Goal: Task Accomplishment & Management: Manage account settings

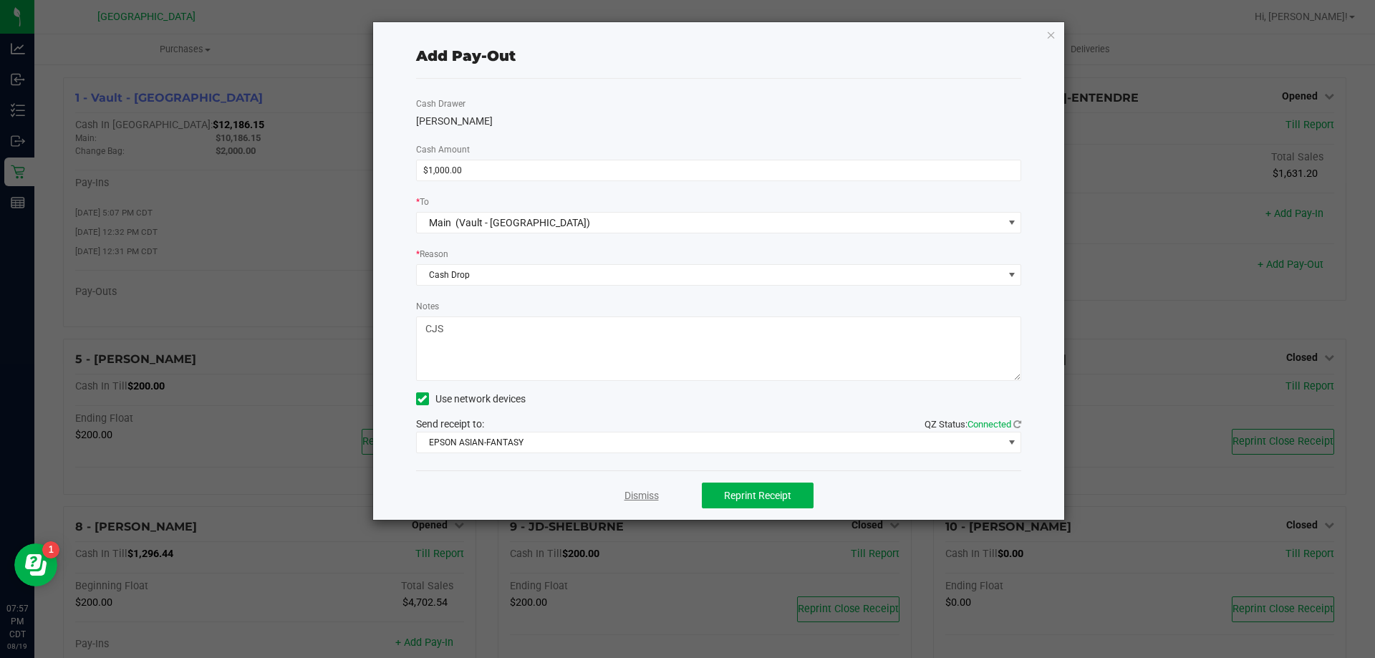
scroll to position [143, 0]
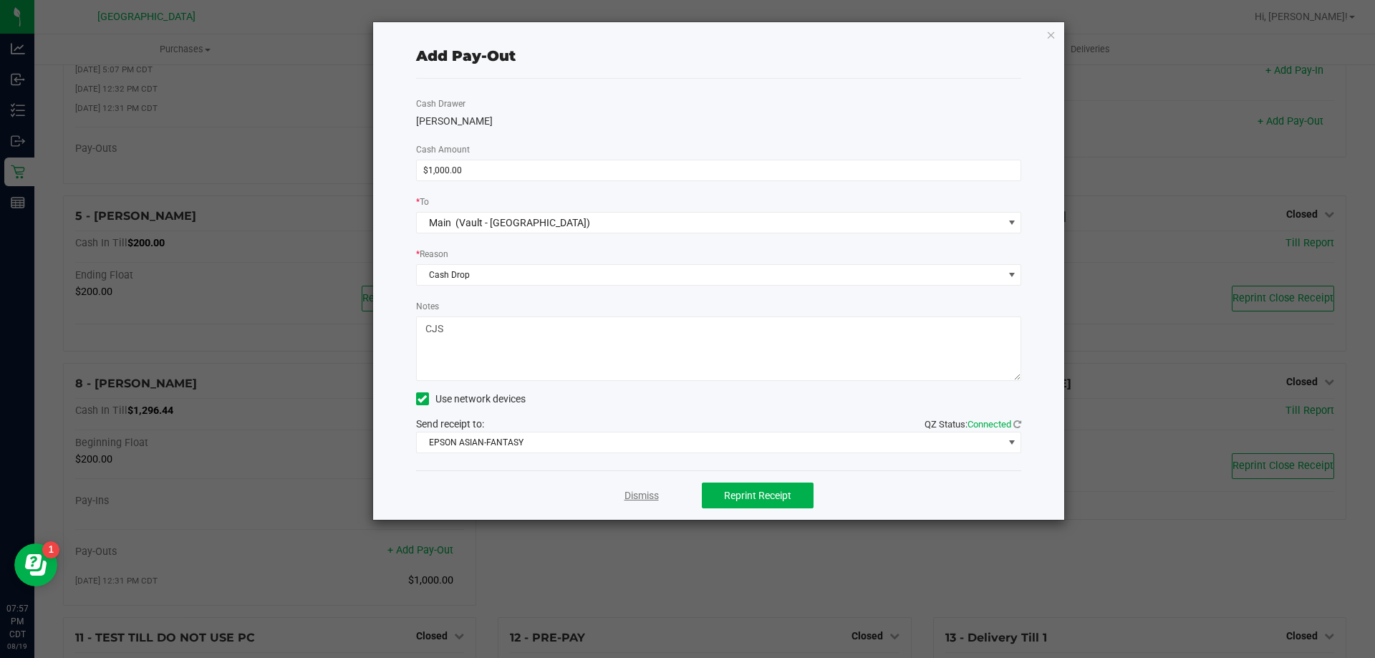
click at [639, 501] on link "Dismiss" at bounding box center [642, 495] width 34 height 15
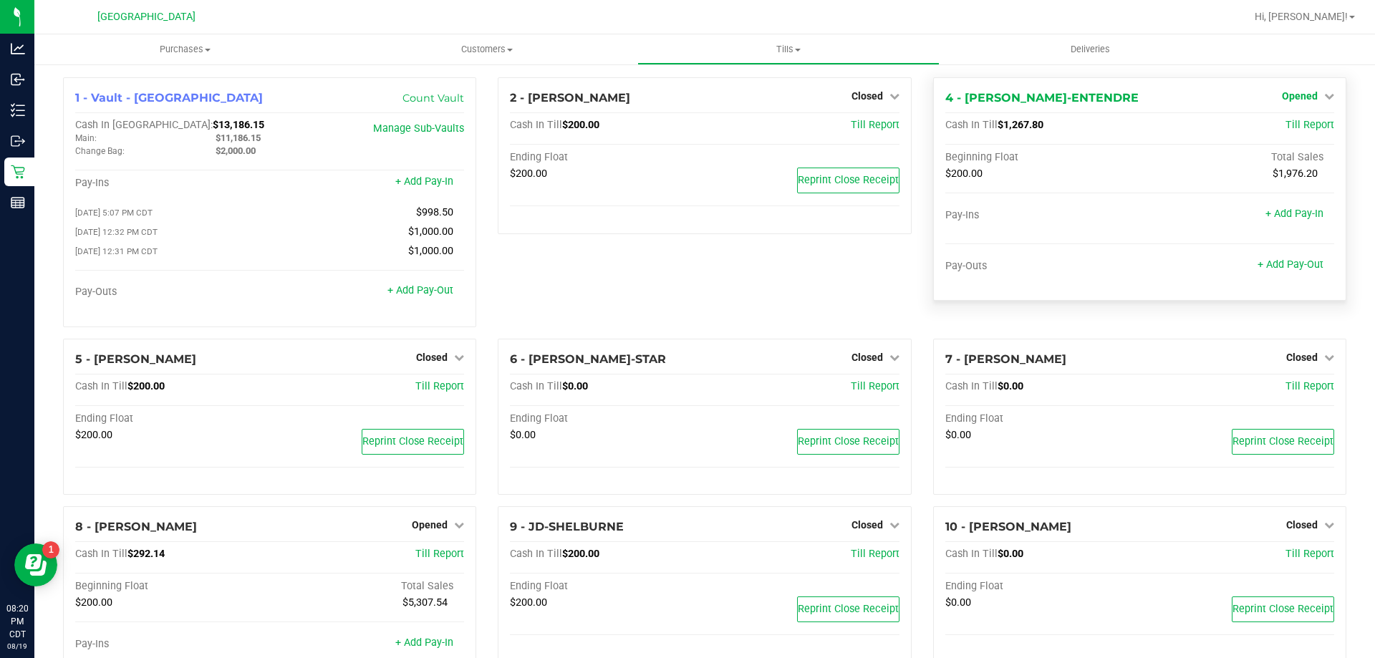
click at [1306, 94] on span "Opened" at bounding box center [1300, 95] width 36 height 11
click at [1303, 121] on link "Close Till" at bounding box center [1301, 125] width 39 height 11
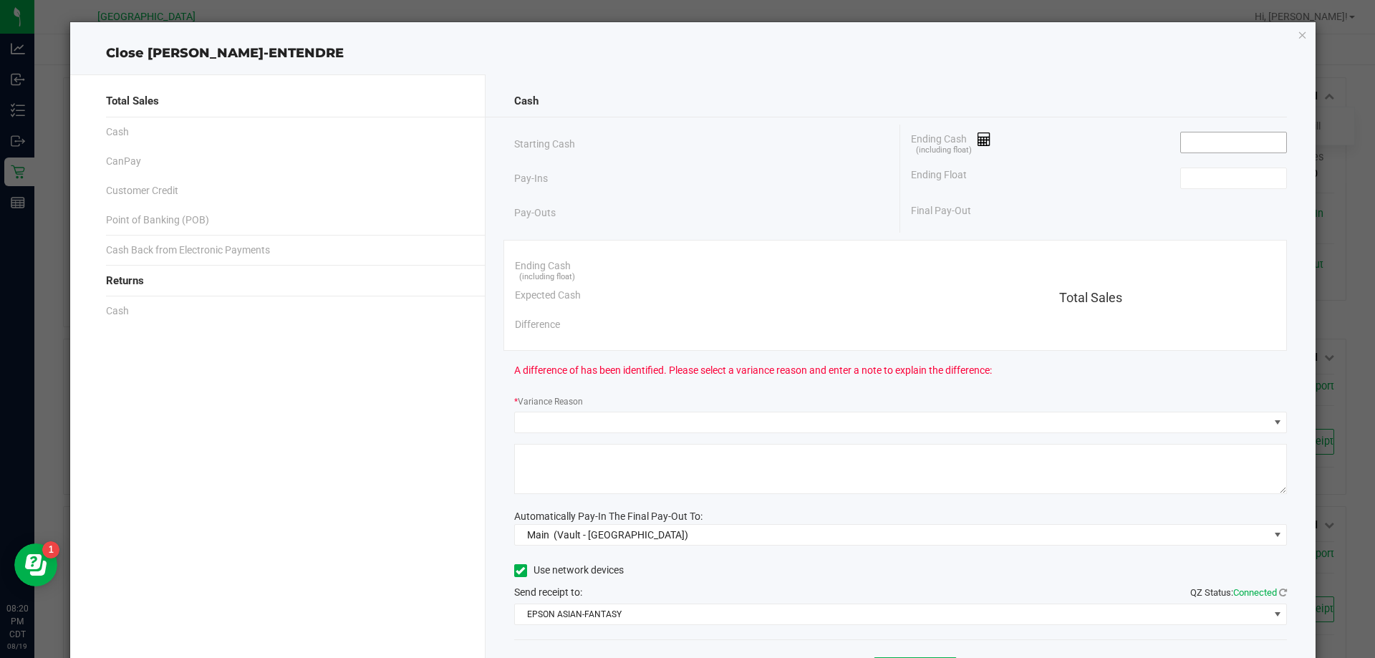
click at [1261, 143] on input at bounding box center [1233, 143] width 105 height 20
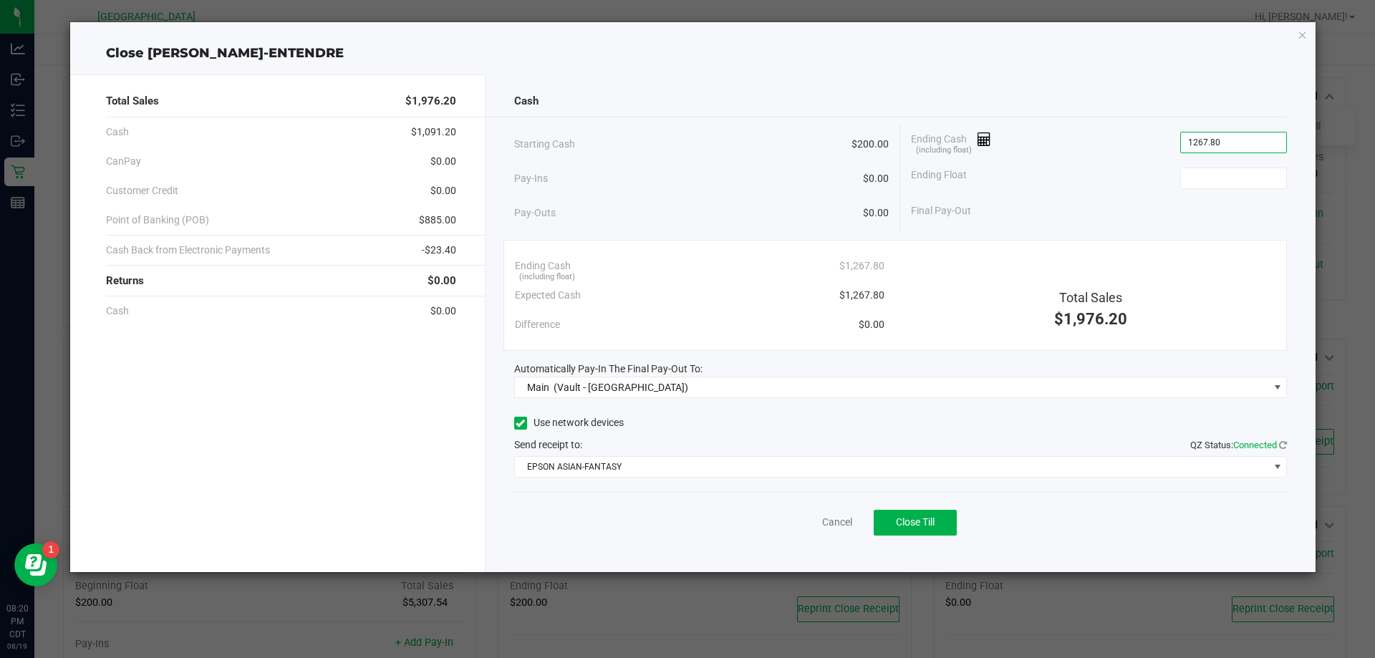
type input "$1,267.80"
type input "$200.00"
click at [839, 521] on link "Cancel" at bounding box center [837, 522] width 30 height 15
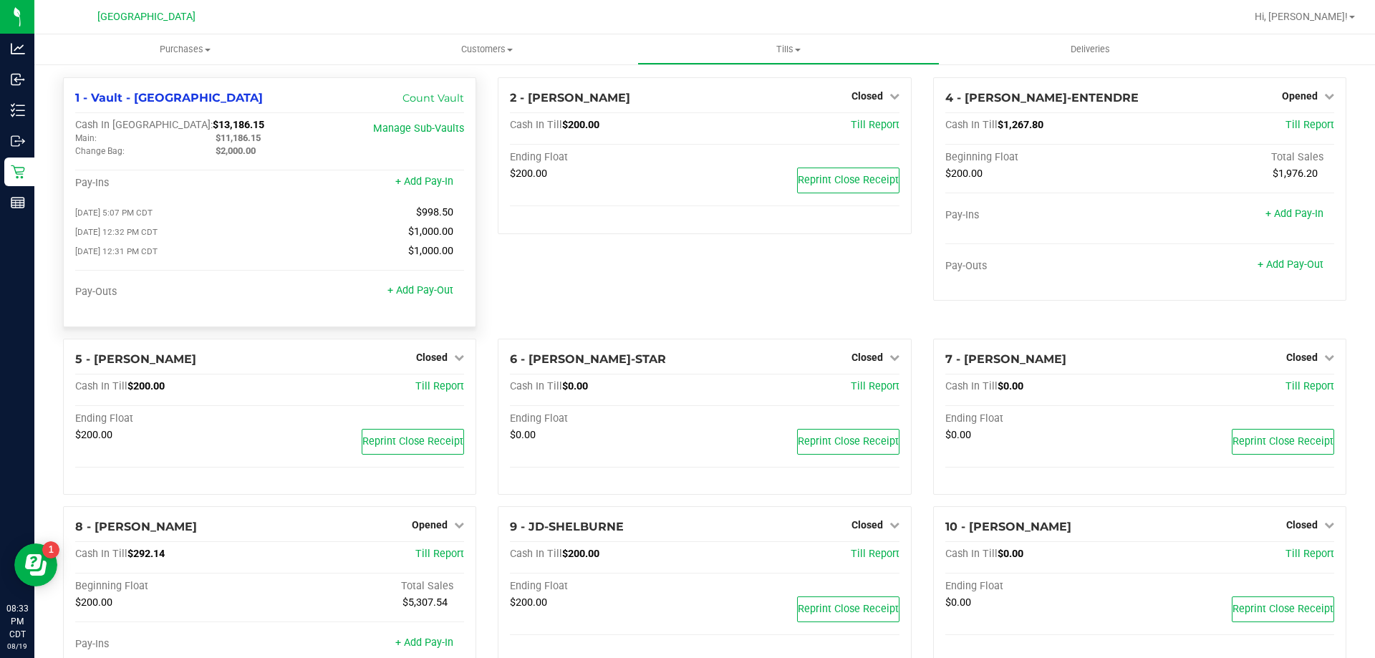
click at [522, 282] on div "2 - JAY-MCCARROLL Closed Open Till Cash In Till $200.00 Till Report Ending Floa…" at bounding box center [704, 207] width 435 height 261
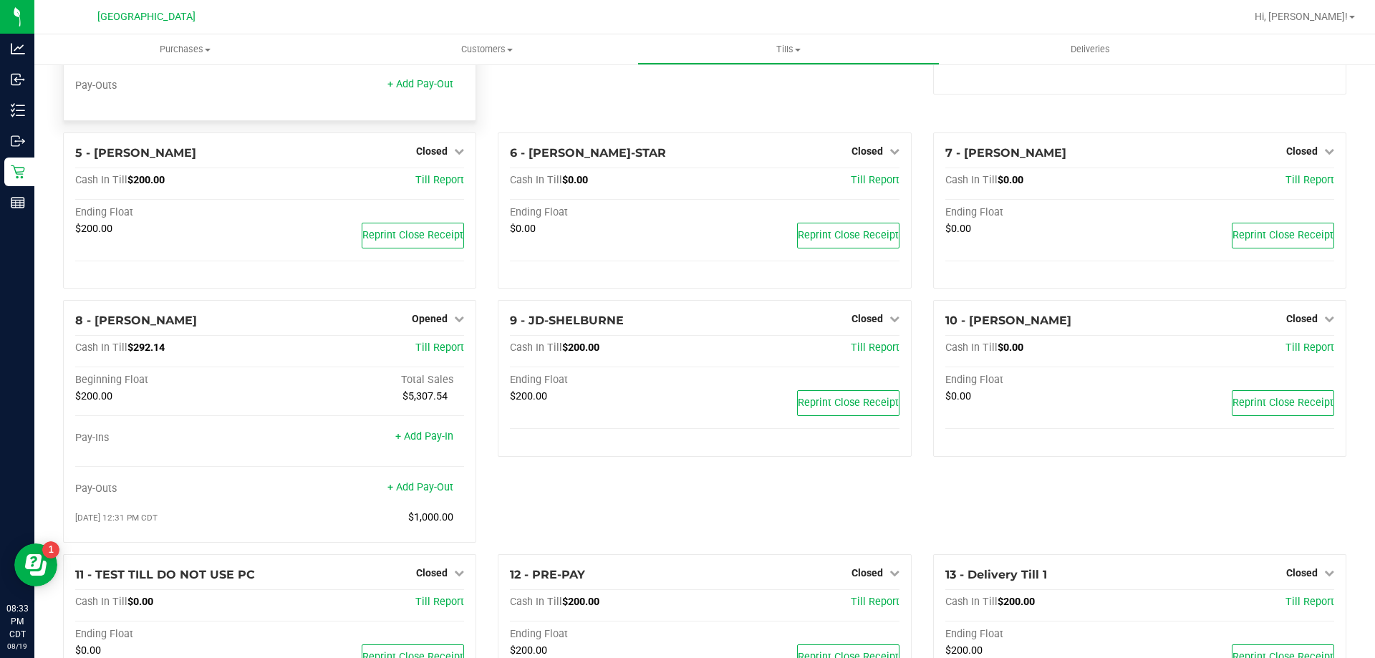
scroll to position [215, 0]
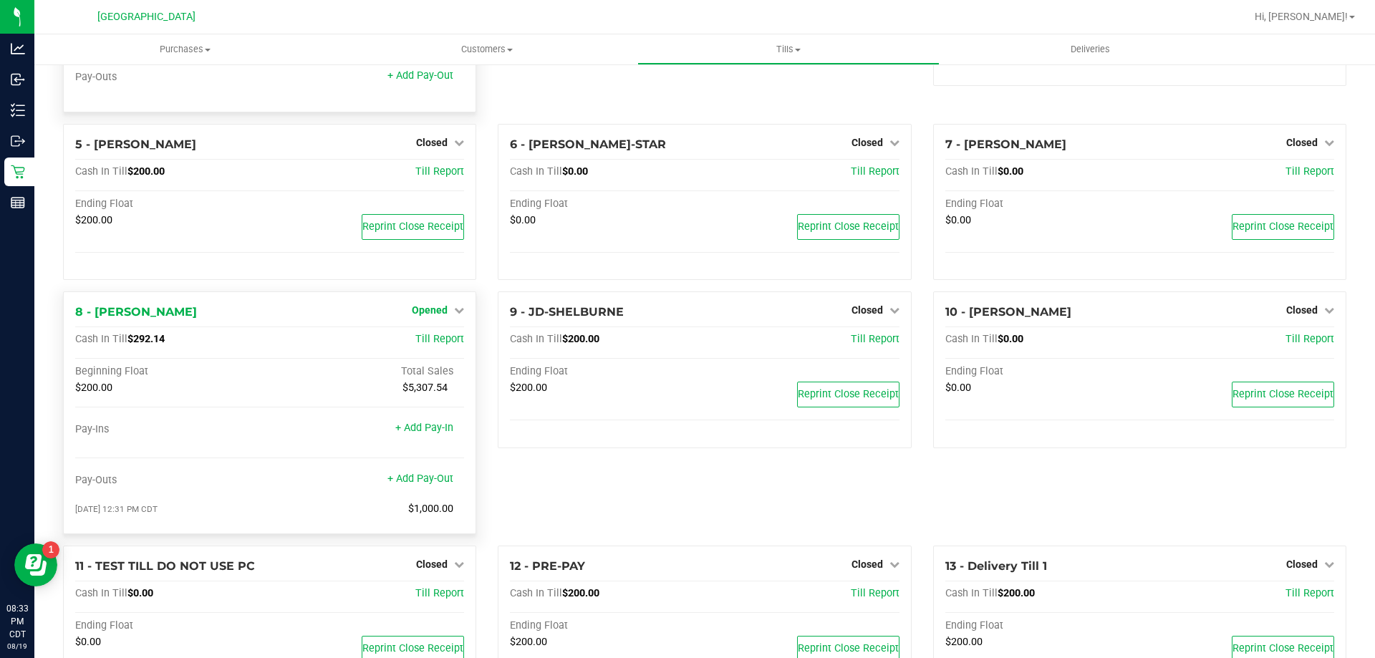
click at [440, 312] on span "Opened" at bounding box center [430, 309] width 36 height 11
click at [435, 341] on link "Close Till" at bounding box center [432, 339] width 39 height 11
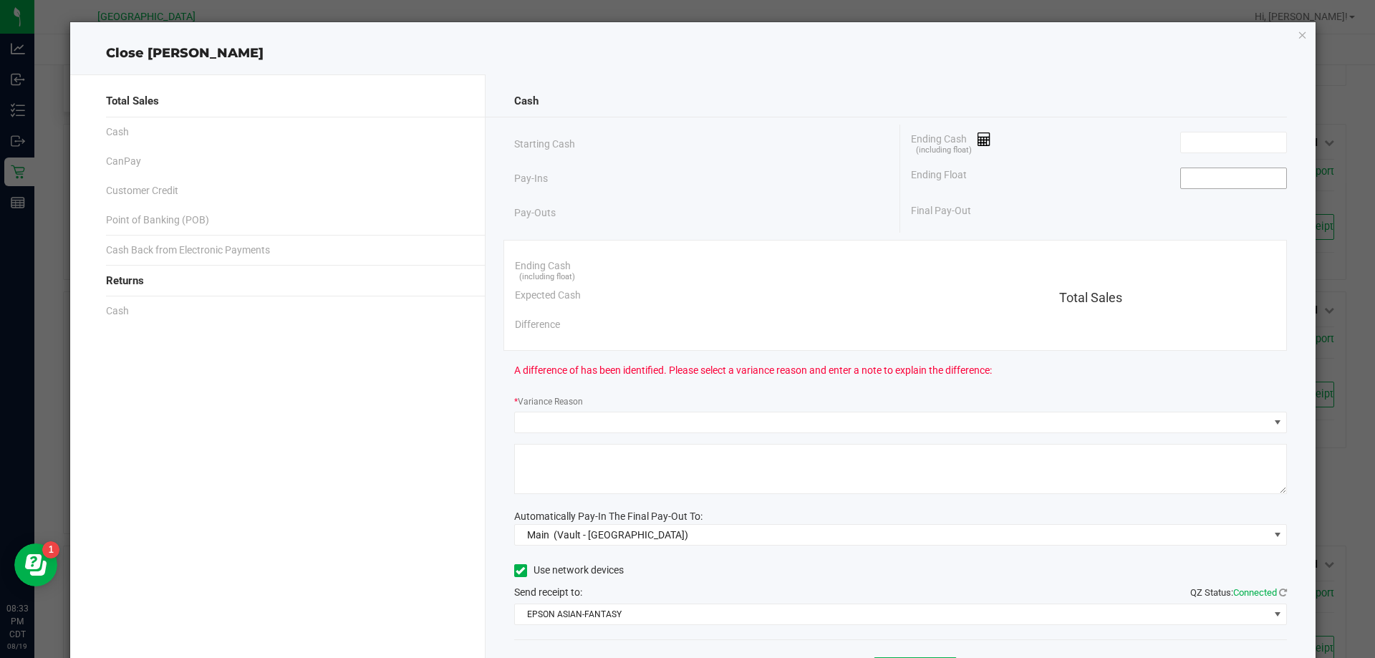
click at [1201, 175] on input at bounding box center [1233, 178] width 105 height 20
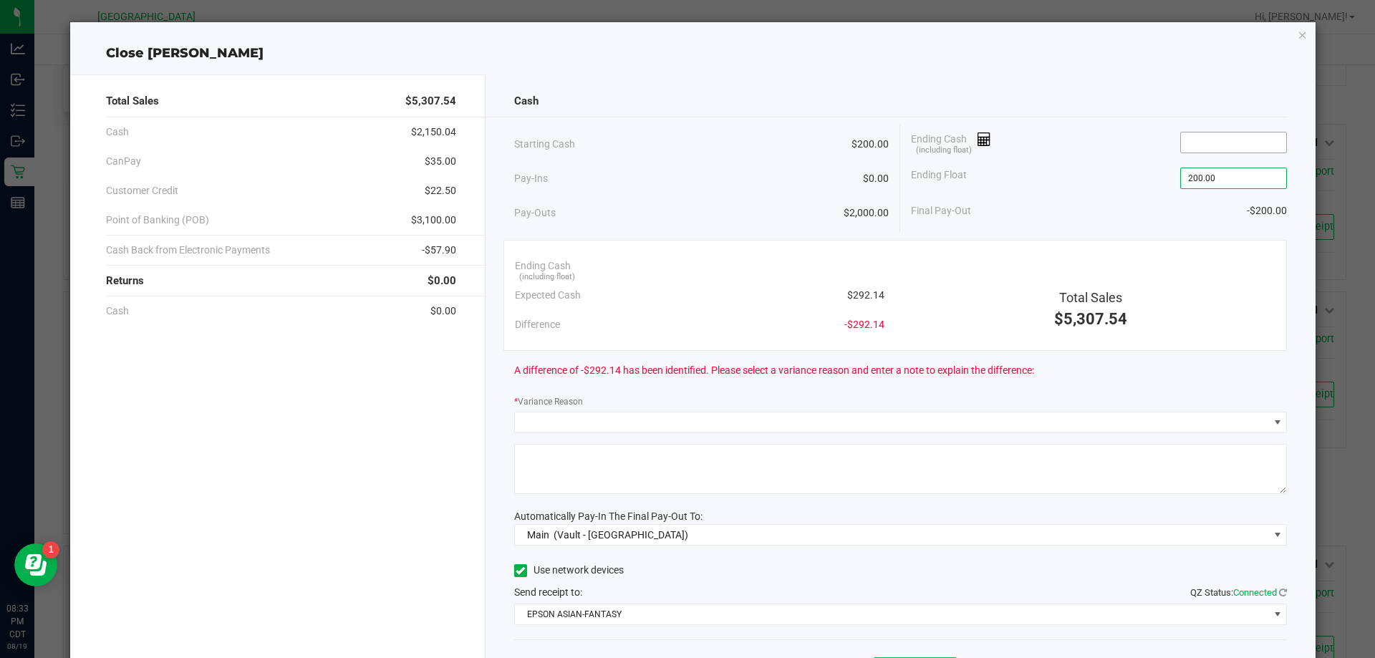
type input "$200.00"
click at [1209, 145] on input at bounding box center [1233, 143] width 105 height 20
click at [1298, 35] on icon "button" at bounding box center [1303, 34] width 10 height 17
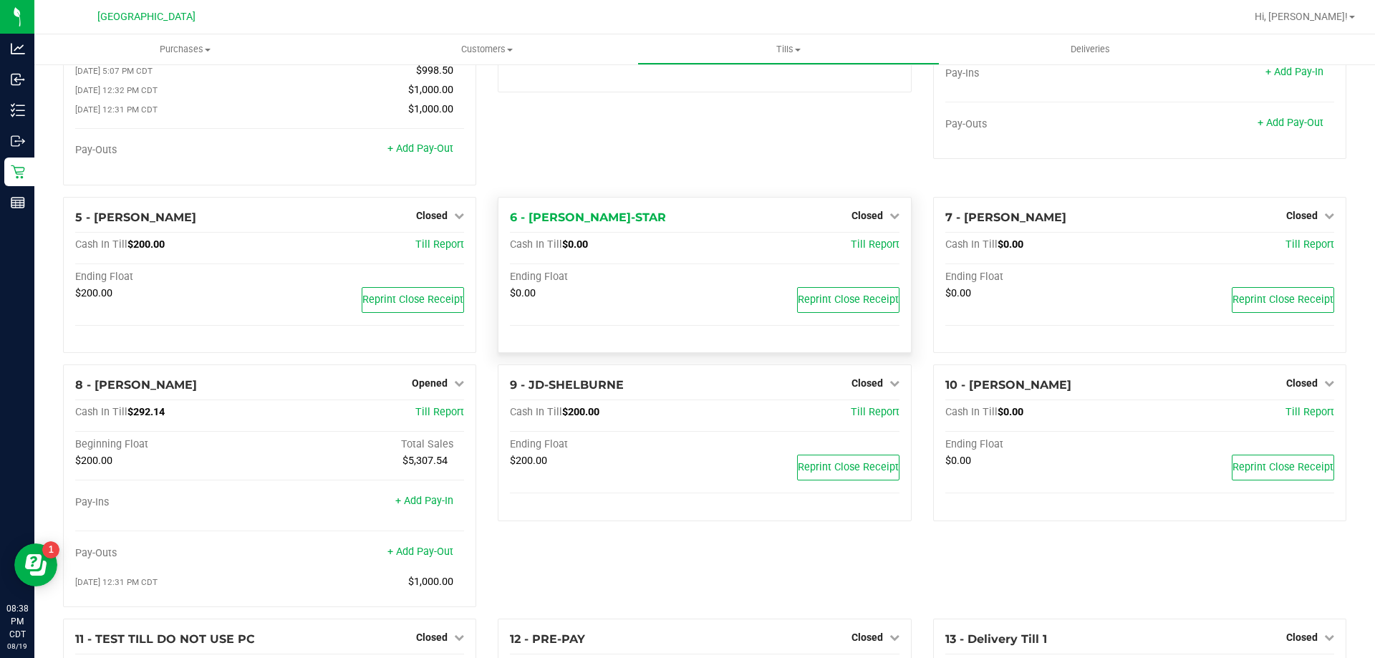
scroll to position [143, 0]
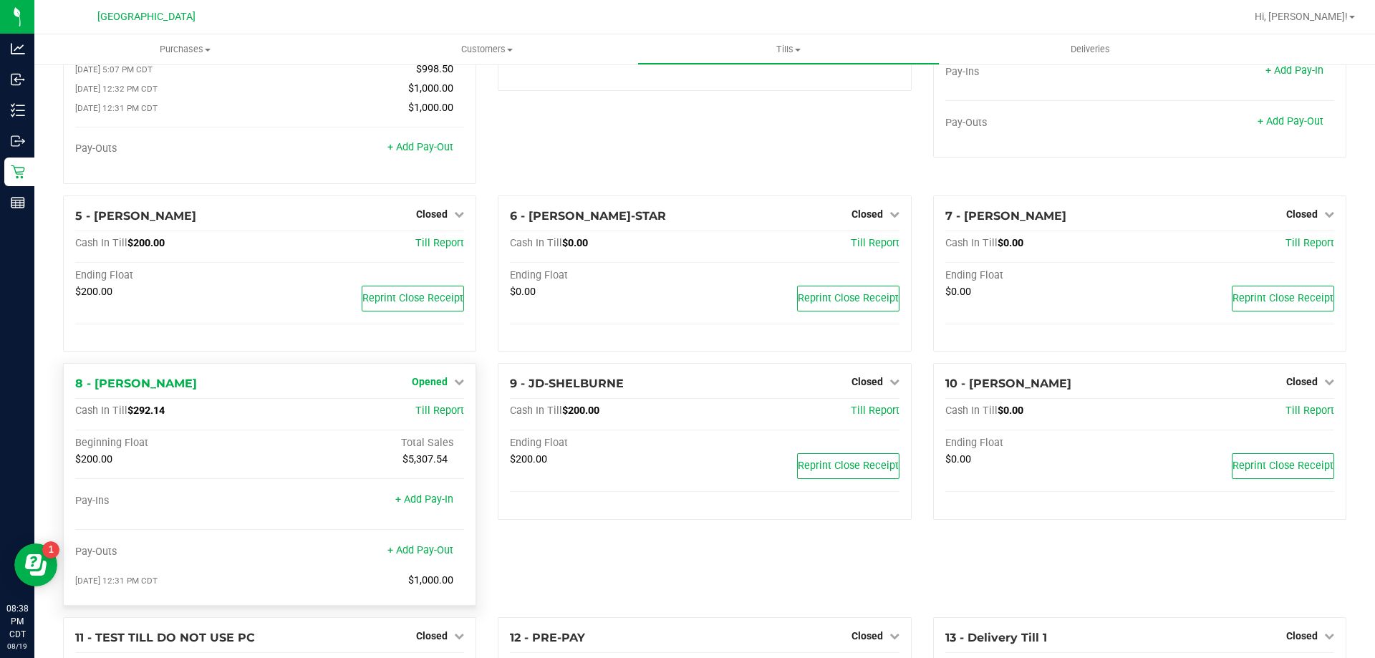
click at [440, 384] on span "Opened" at bounding box center [430, 381] width 36 height 11
click at [440, 413] on link "Close Till" at bounding box center [432, 411] width 39 height 11
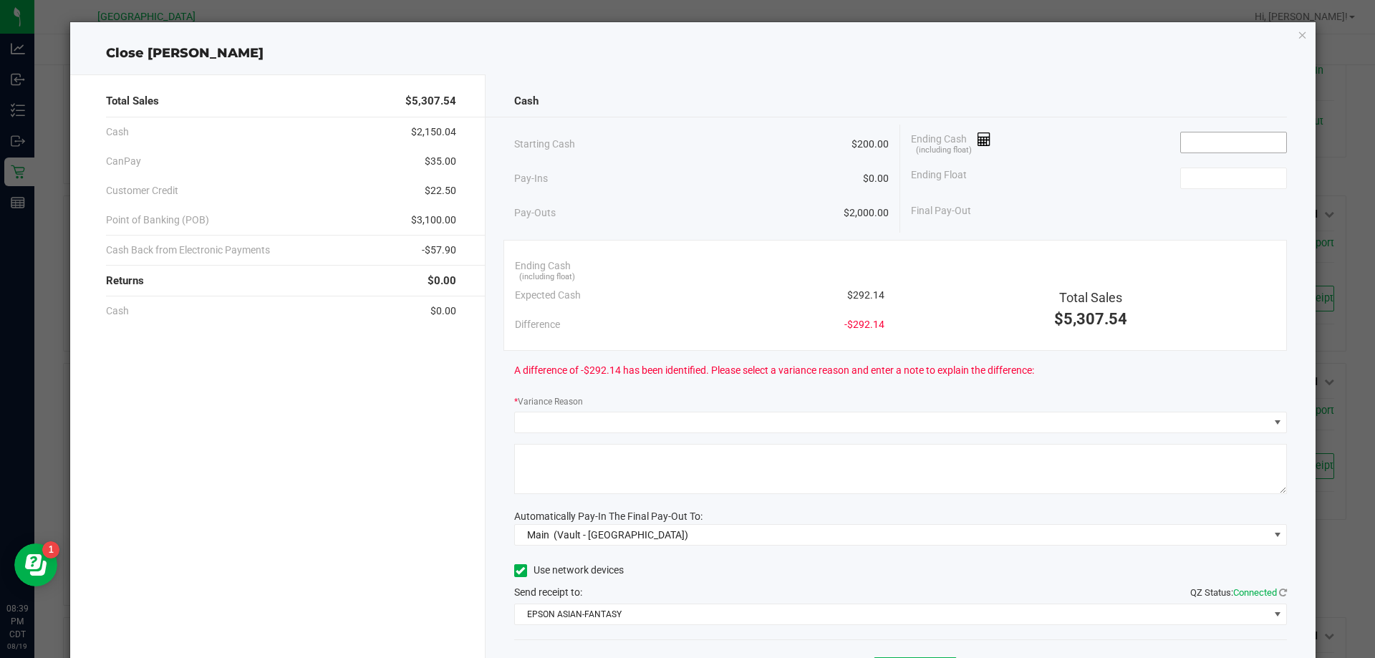
click at [1225, 143] on input at bounding box center [1233, 143] width 105 height 20
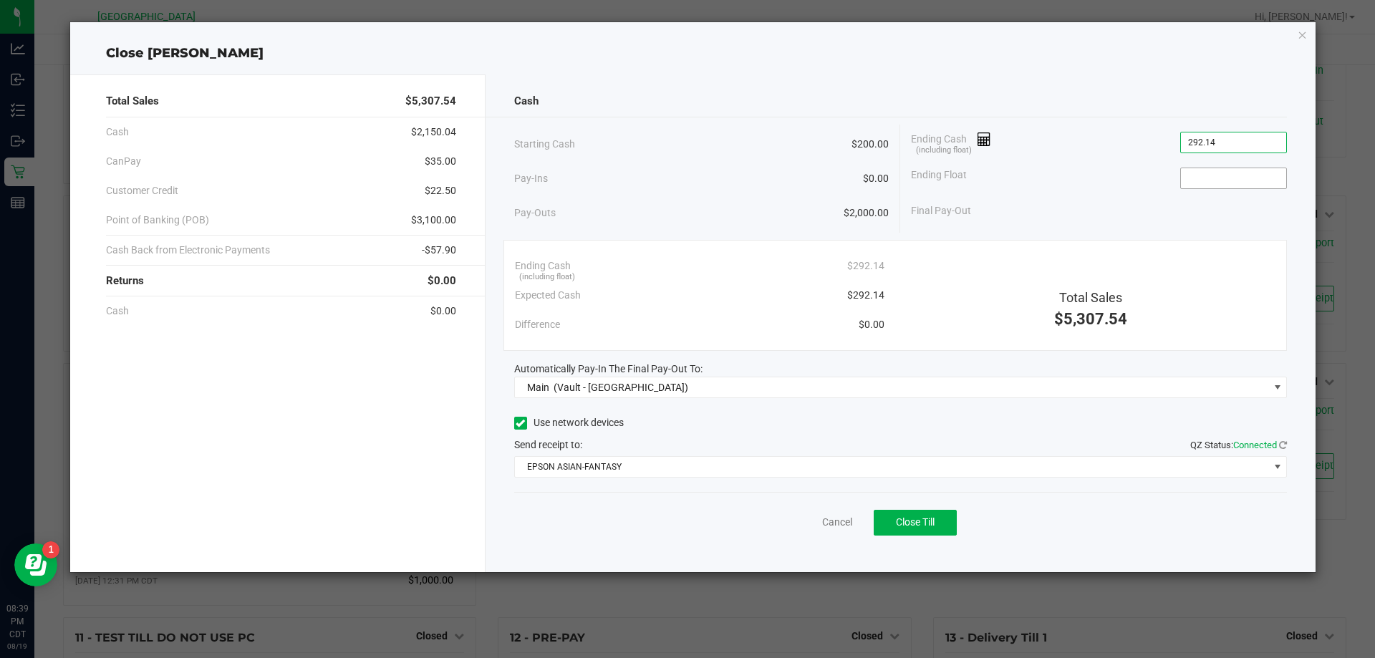
type input "$292.14"
click at [1233, 175] on input at bounding box center [1233, 178] width 105 height 20
type input "$200.00"
click at [926, 530] on button "Close Till" at bounding box center [915, 523] width 83 height 26
click at [807, 519] on link "Dismiss" at bounding box center [806, 522] width 34 height 15
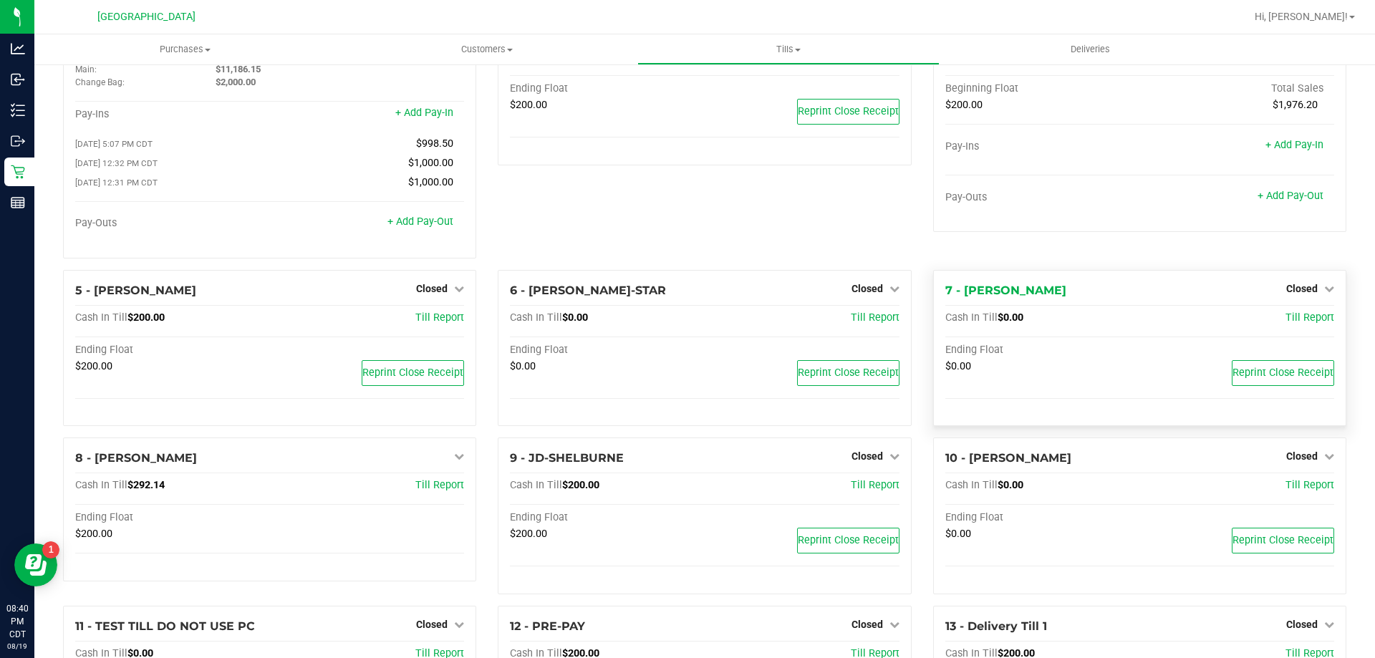
scroll to position [0, 0]
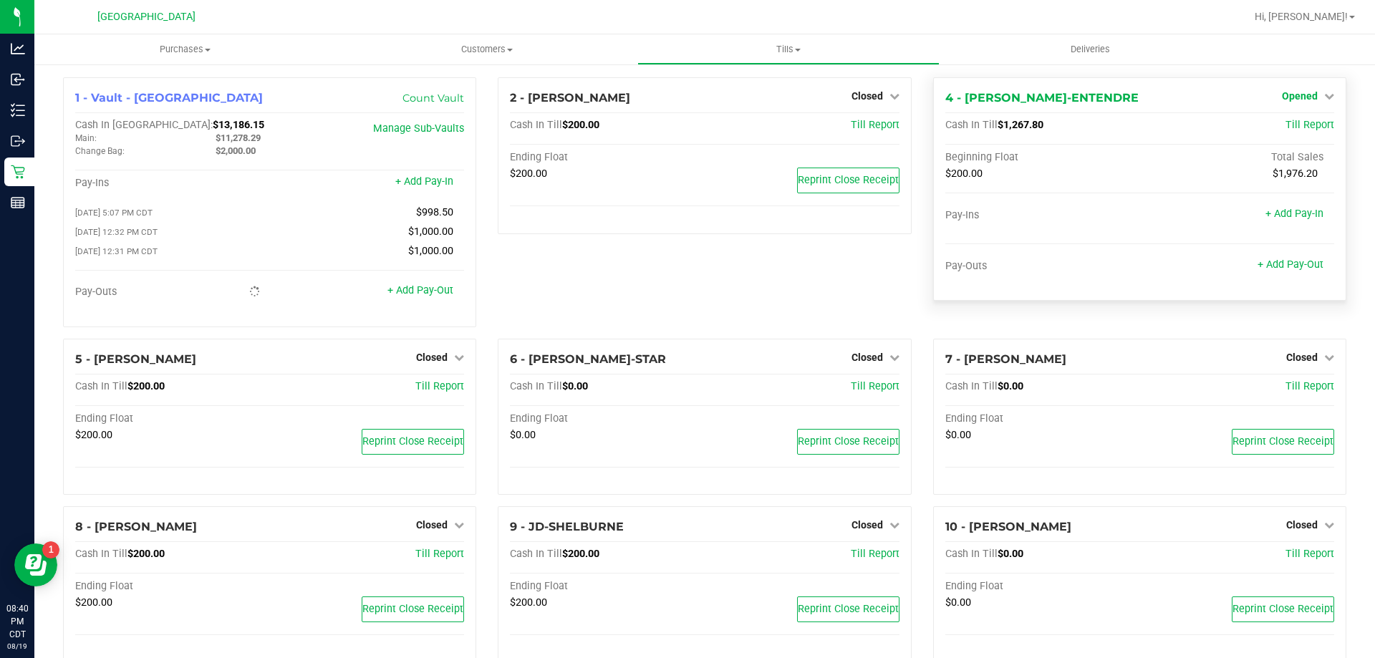
click at [1288, 100] on span "Opened" at bounding box center [1300, 95] width 36 height 11
click at [1292, 126] on link "Close Till" at bounding box center [1301, 125] width 39 height 11
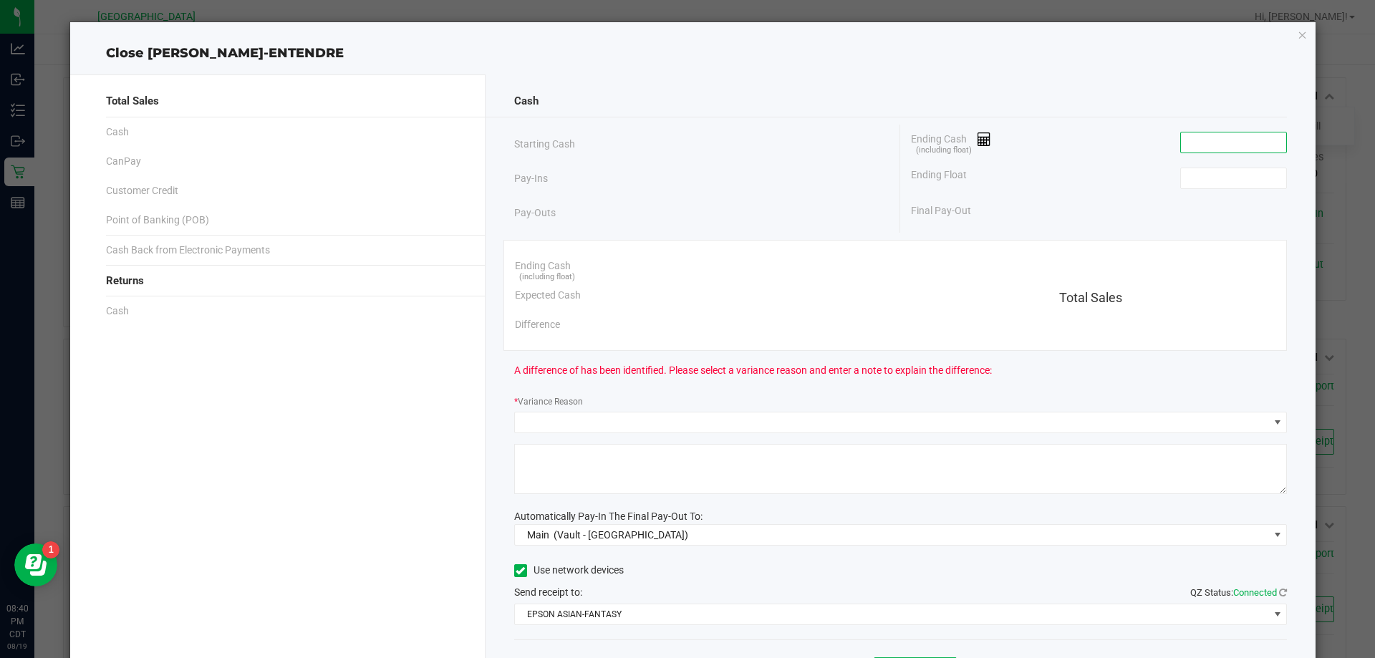
click at [1258, 148] on input at bounding box center [1233, 143] width 105 height 20
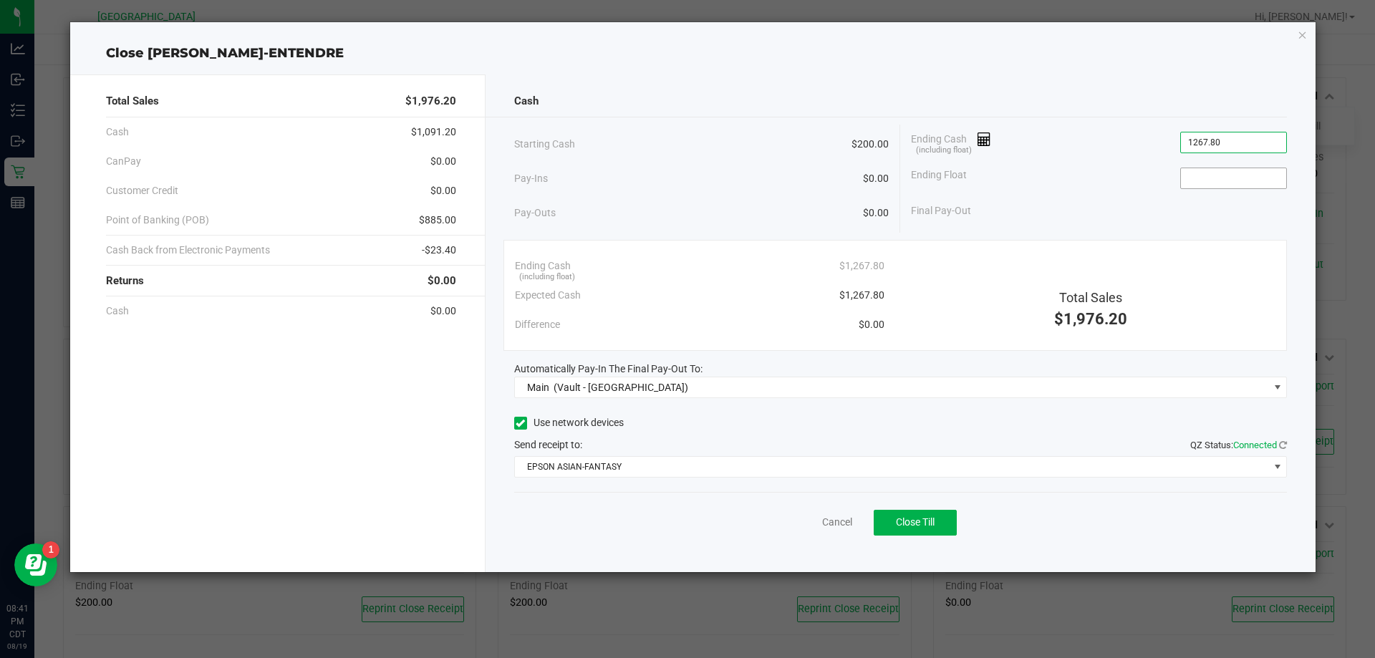
type input "$1,267.80"
click at [1249, 183] on input at bounding box center [1233, 178] width 105 height 20
type input "$200.00"
click at [905, 525] on span "Close Till" at bounding box center [915, 521] width 39 height 11
click at [809, 520] on link "Dismiss" at bounding box center [806, 522] width 34 height 15
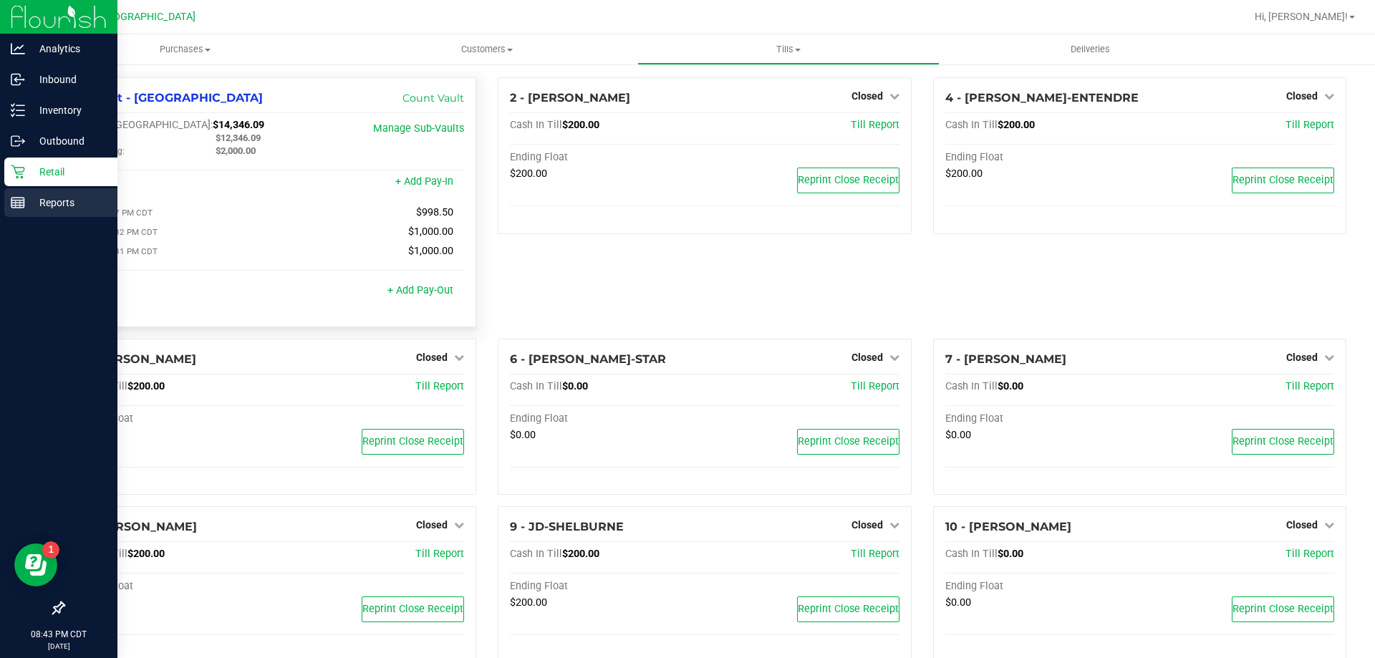
click at [83, 193] on div "Reports" at bounding box center [60, 202] width 113 height 29
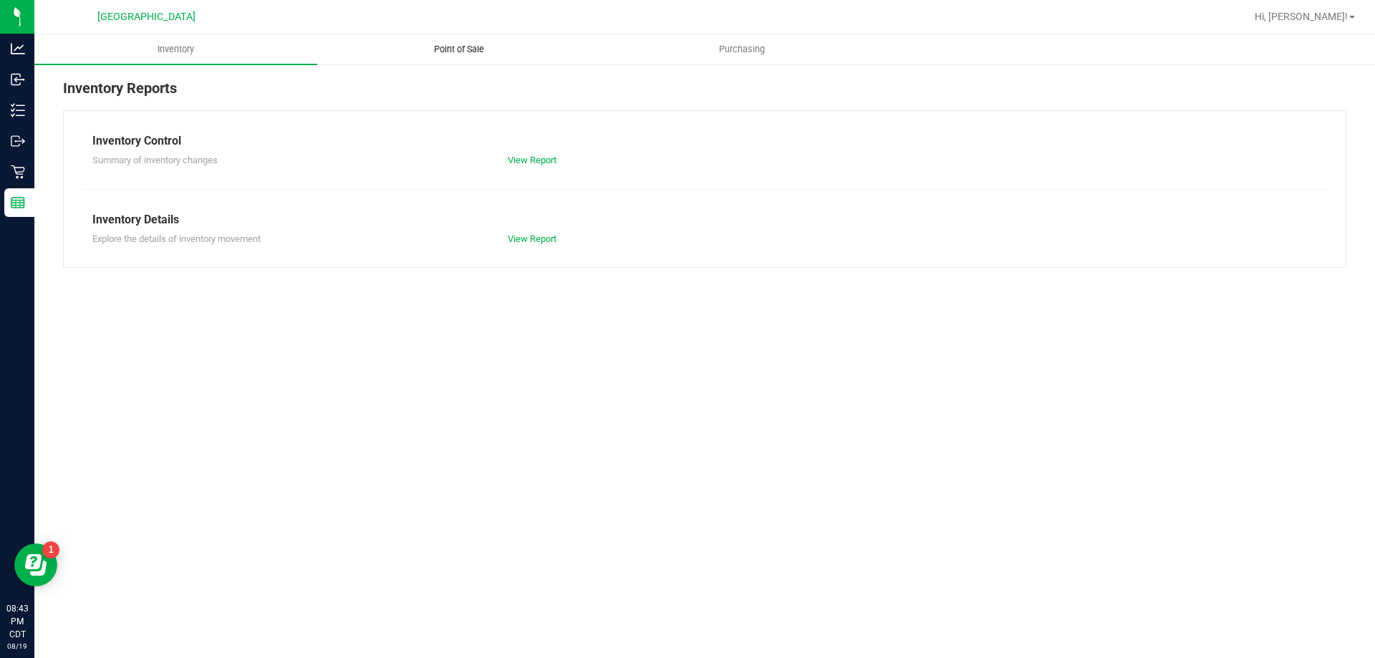
click at [467, 48] on span "Point of Sale" at bounding box center [459, 49] width 89 height 13
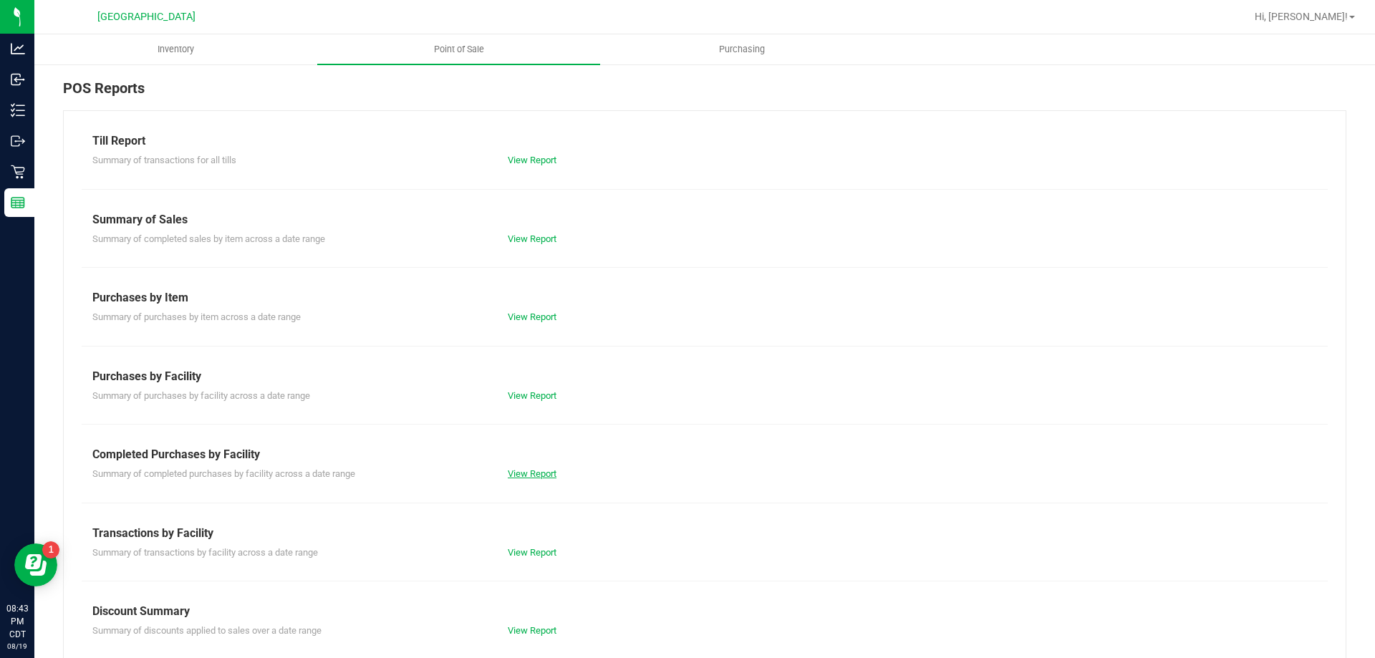
click at [529, 468] on link "View Report" at bounding box center [532, 473] width 49 height 11
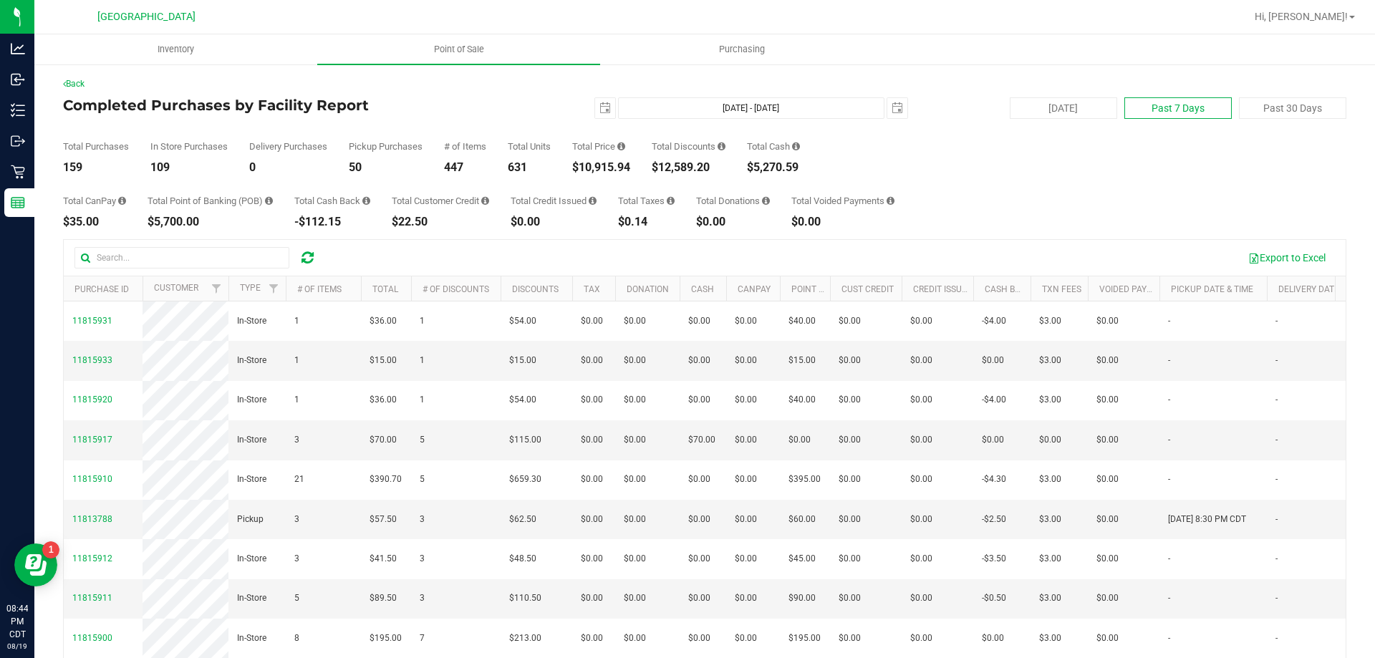
click at [1171, 109] on button "Past 7 Days" at bounding box center [1177, 107] width 107 height 21
type input "[DATE]"
type input "[DATE] - [DATE]"
click at [1251, 108] on button "Past 30 Days" at bounding box center [1292, 107] width 107 height 21
type input "[DATE]"
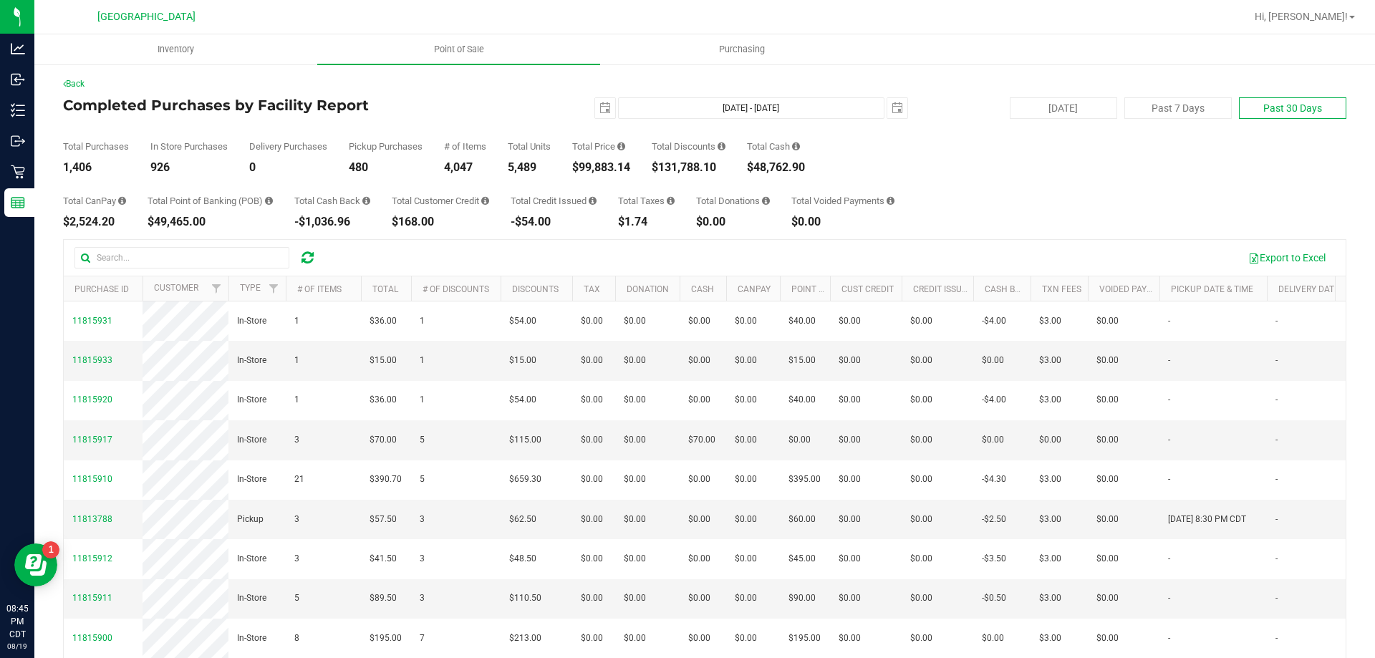
type input "[DATE] - [DATE]"
click at [1058, 100] on button "[DATE]" at bounding box center [1063, 107] width 107 height 21
type input "[DATE] - [DATE]"
click at [966, 86] on div "Back" at bounding box center [704, 83] width 1283 height 13
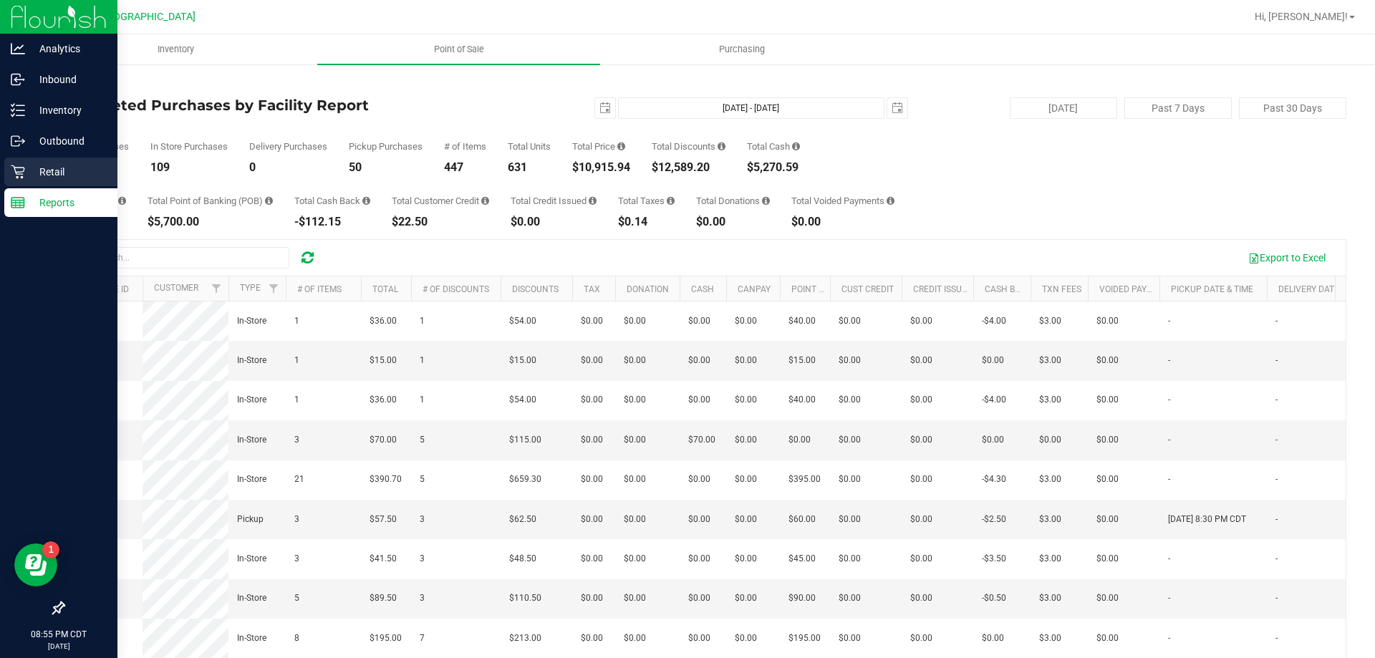
click at [24, 175] on icon at bounding box center [18, 172] width 14 height 14
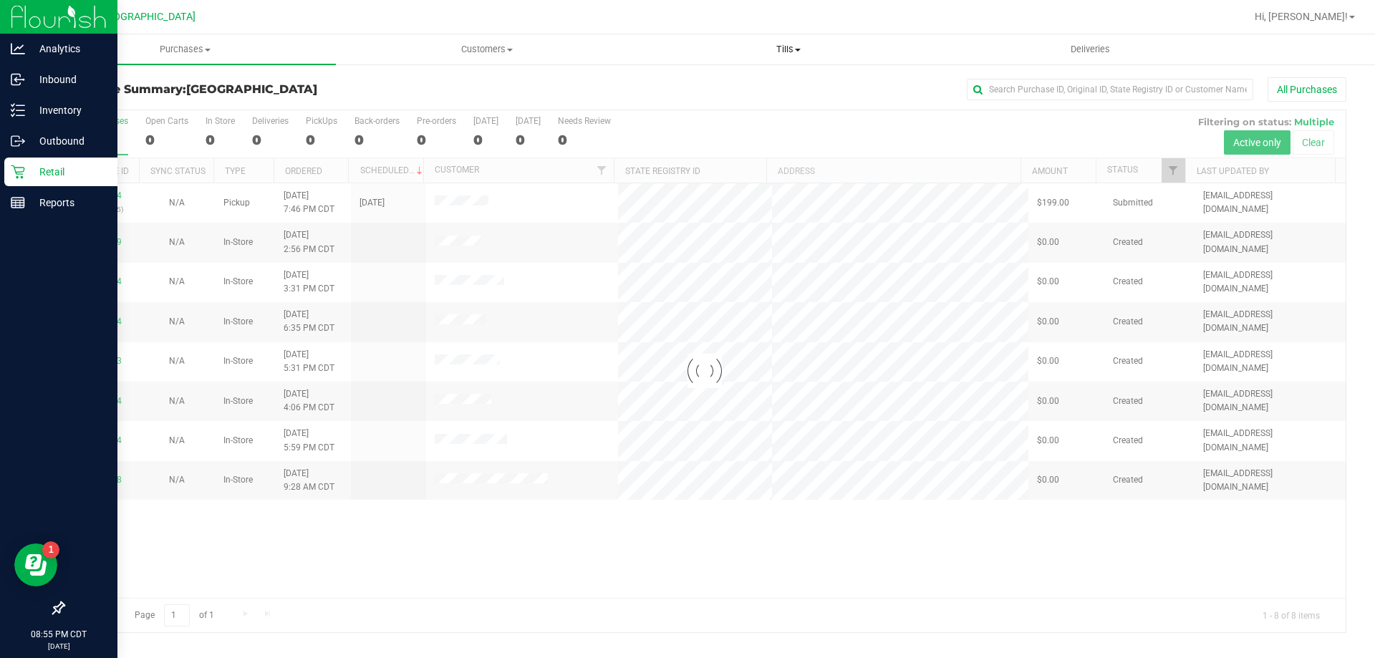
click at [780, 54] on span "Tills" at bounding box center [788, 49] width 300 height 13
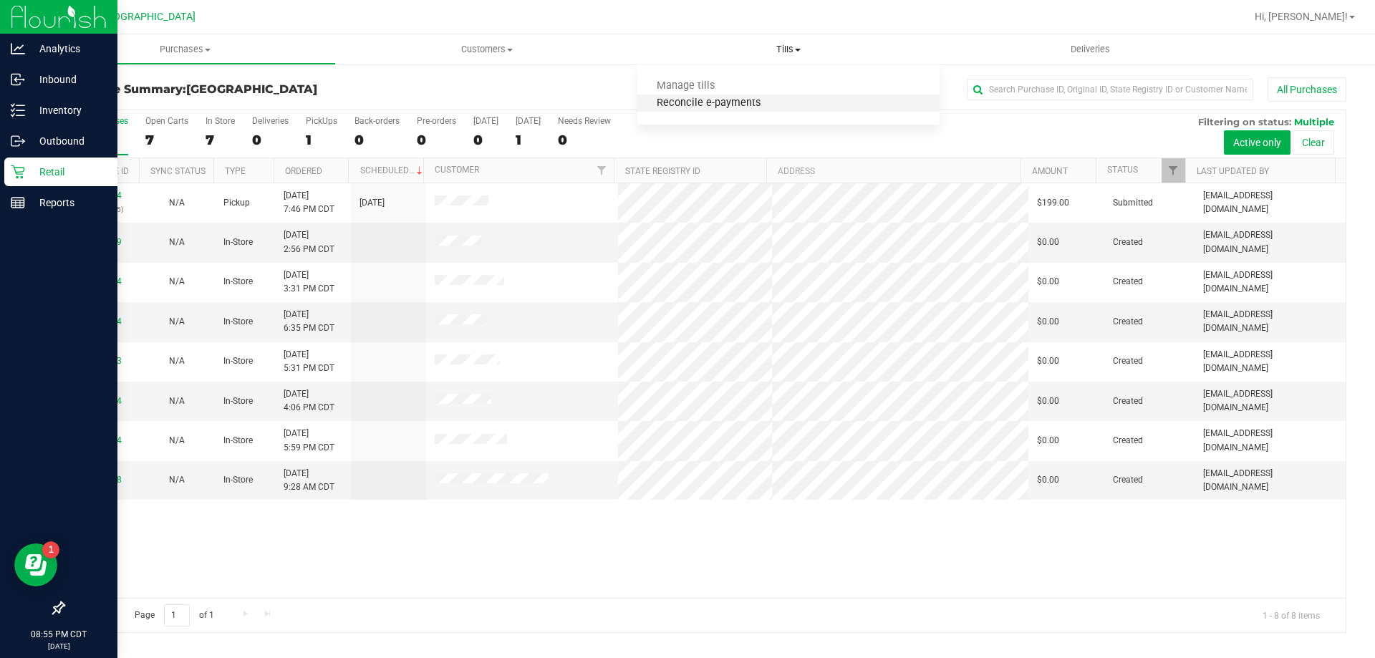
click at [743, 107] on span "Reconcile e-payments" at bounding box center [708, 103] width 143 height 12
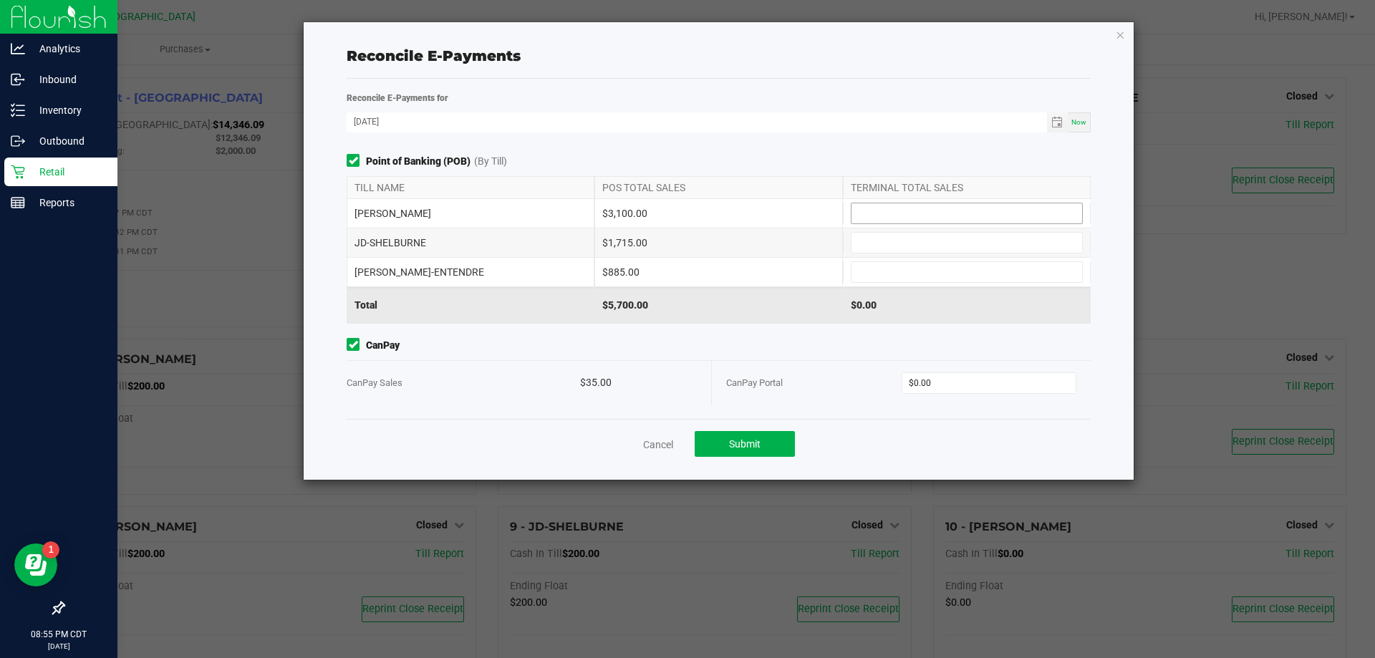
click at [973, 208] on input at bounding box center [967, 213] width 231 height 20
type input "$3,100.00"
click at [958, 237] on input at bounding box center [967, 243] width 231 height 20
type input "$1,715.00"
click at [951, 261] on div "[PERSON_NAME]-ENTENDRE $885.00" at bounding box center [719, 272] width 744 height 29
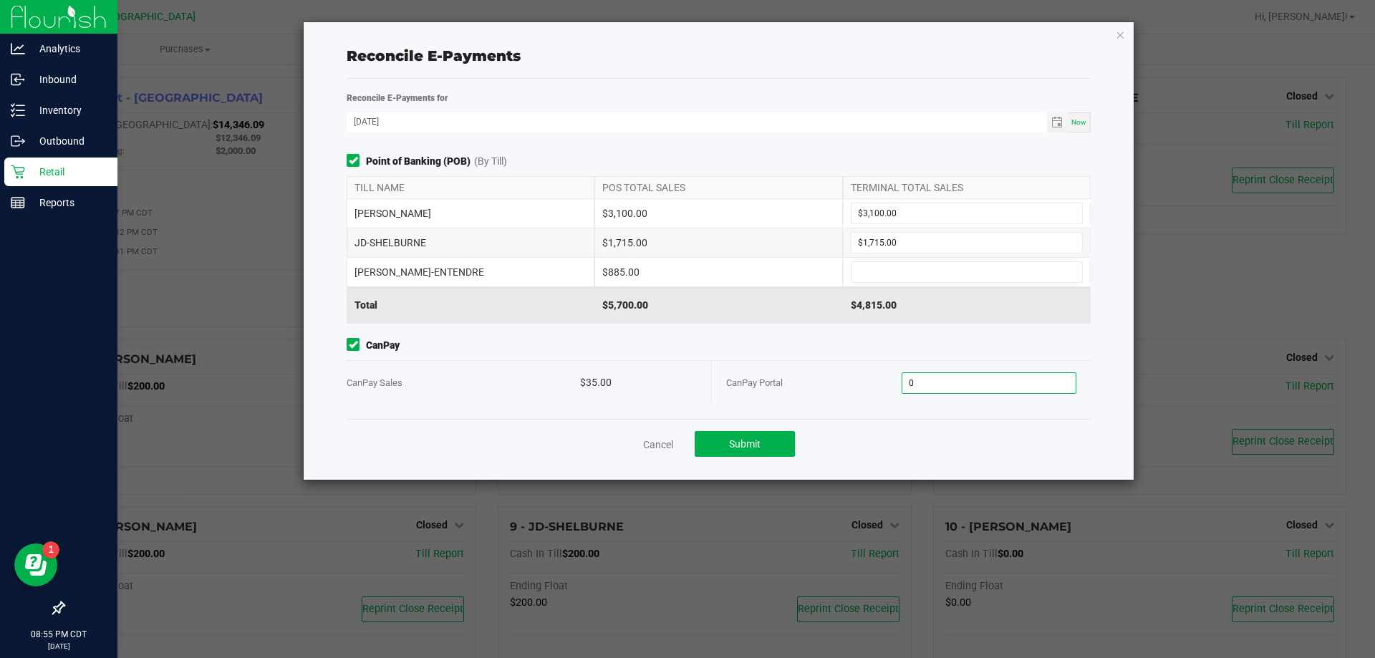
click at [1007, 386] on input "0" at bounding box center [989, 383] width 174 height 20
type input "$35.00"
click at [1053, 458] on div "Cancel Submit" at bounding box center [719, 443] width 744 height 49
click at [765, 444] on button "Submit" at bounding box center [745, 444] width 100 height 26
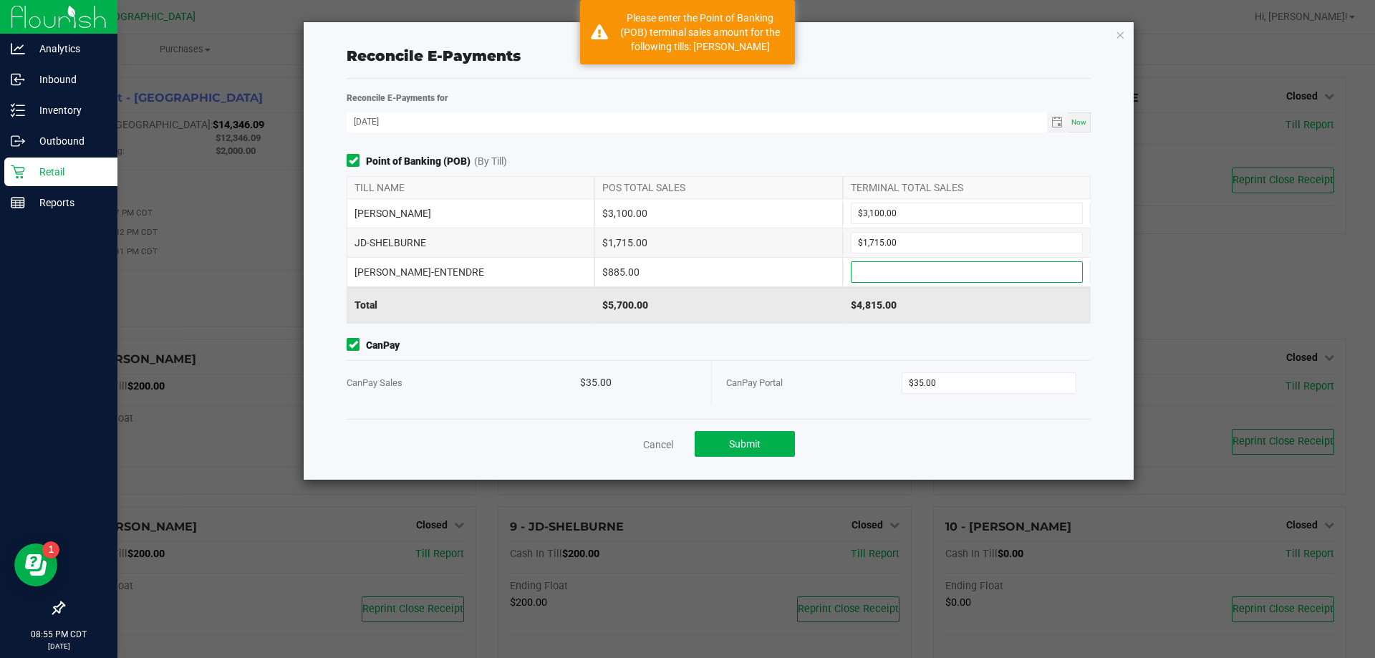
click at [977, 270] on input at bounding box center [967, 272] width 231 height 20
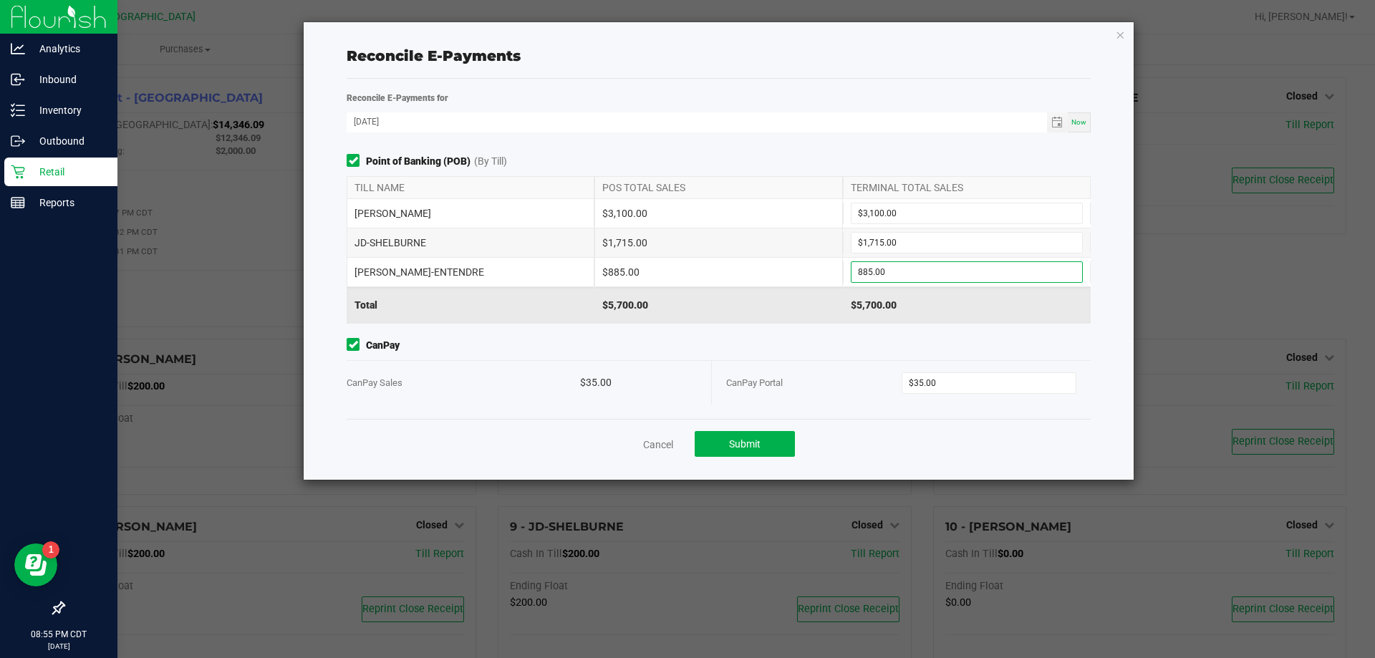
type input "$885.00"
click at [859, 343] on span "CanPay" at bounding box center [719, 345] width 744 height 15
click at [734, 443] on span "Submit" at bounding box center [745, 443] width 32 height 11
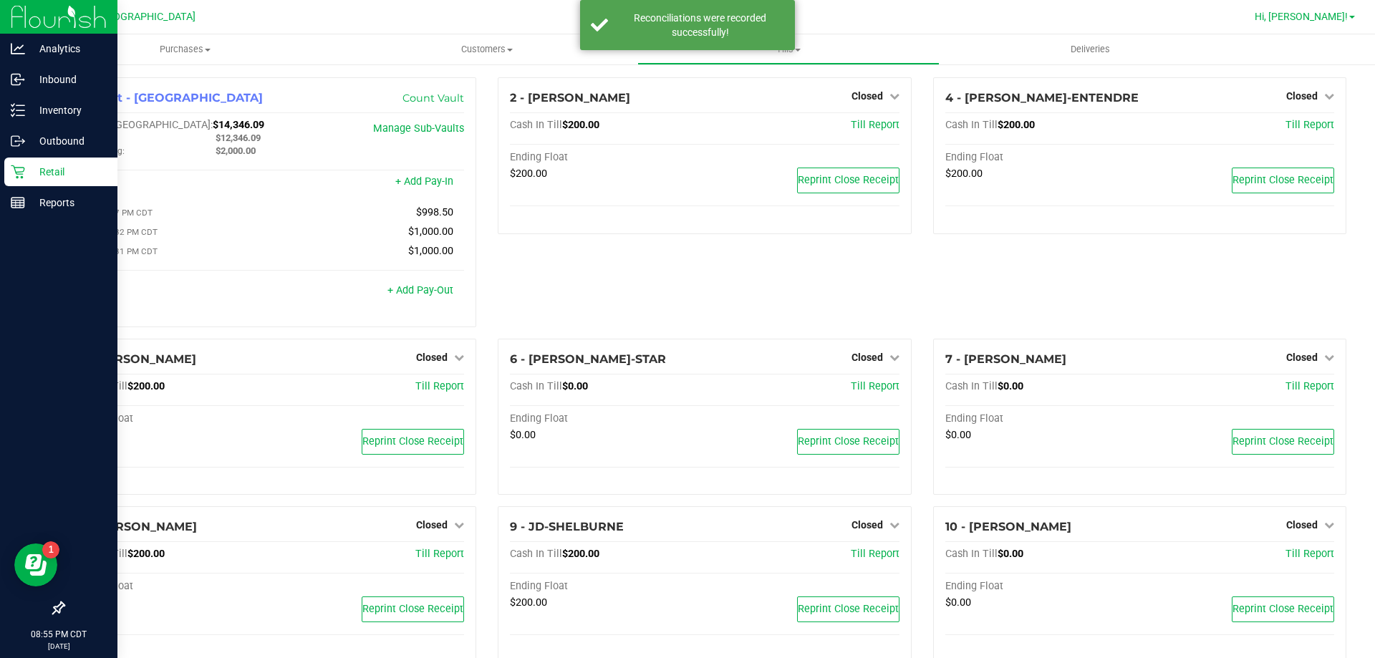
click at [1325, 20] on span "Hi, [PERSON_NAME]!" at bounding box center [1301, 16] width 93 height 11
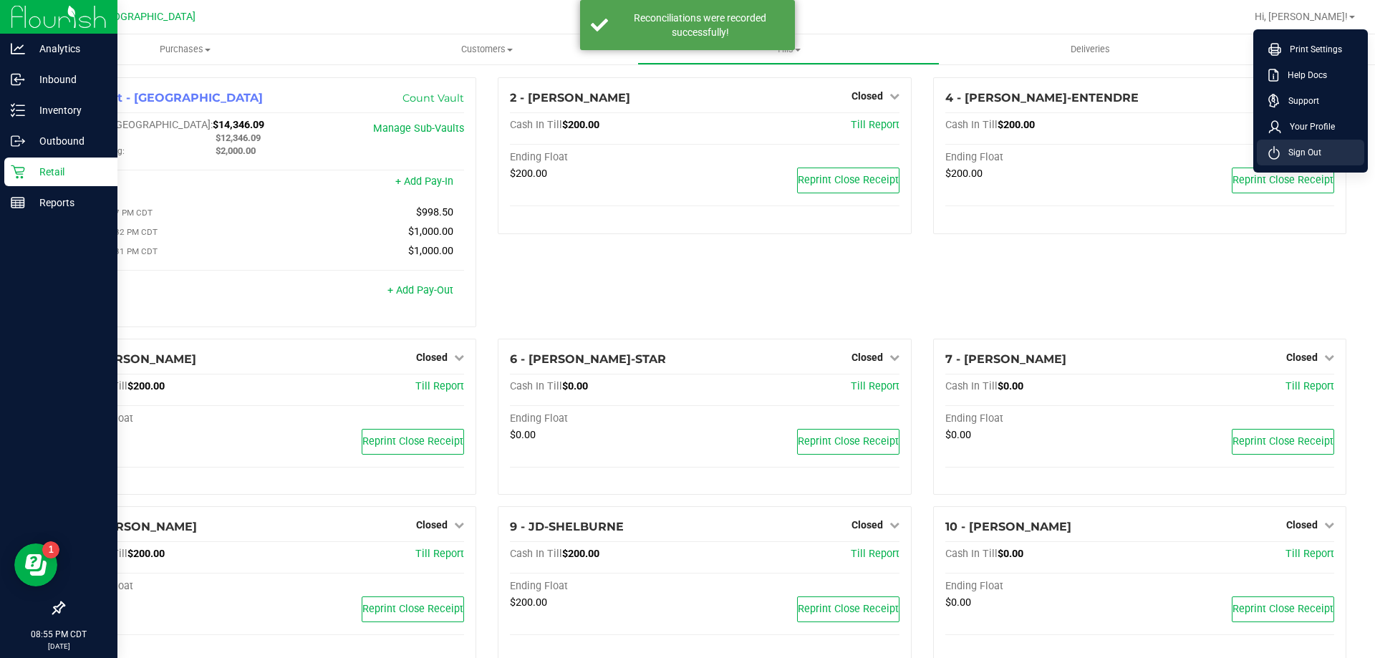
click at [1304, 143] on li "Sign Out" at bounding box center [1310, 153] width 107 height 26
